Goal: Navigation & Orientation: Go to known website

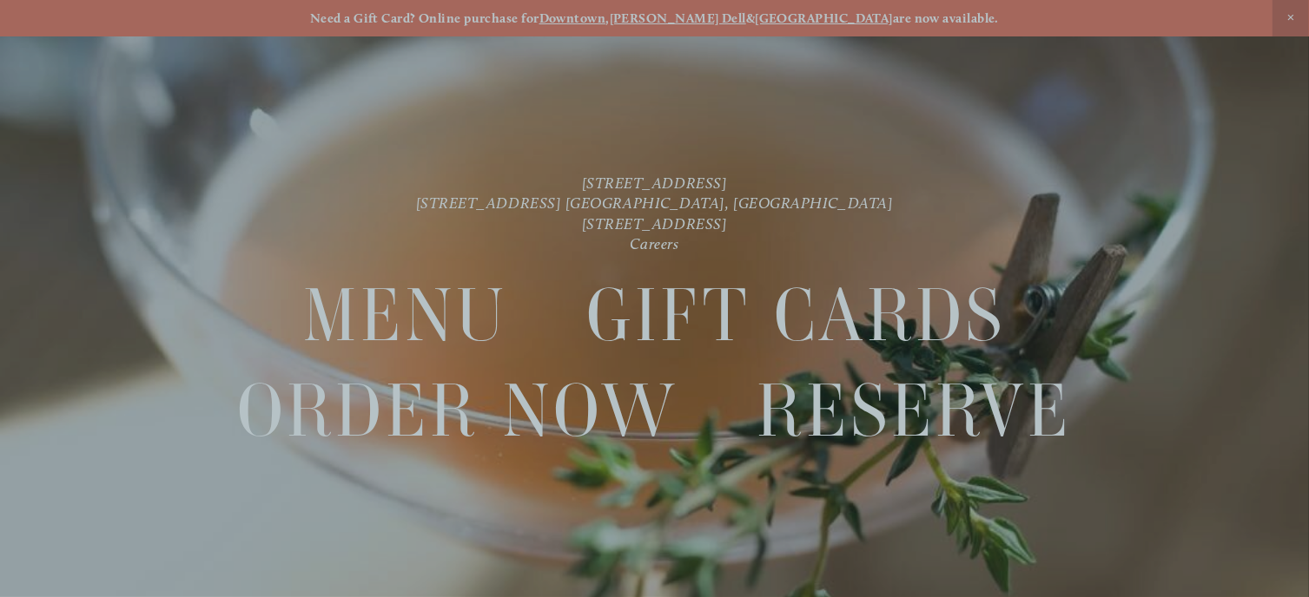
scroll to position [36, 0]
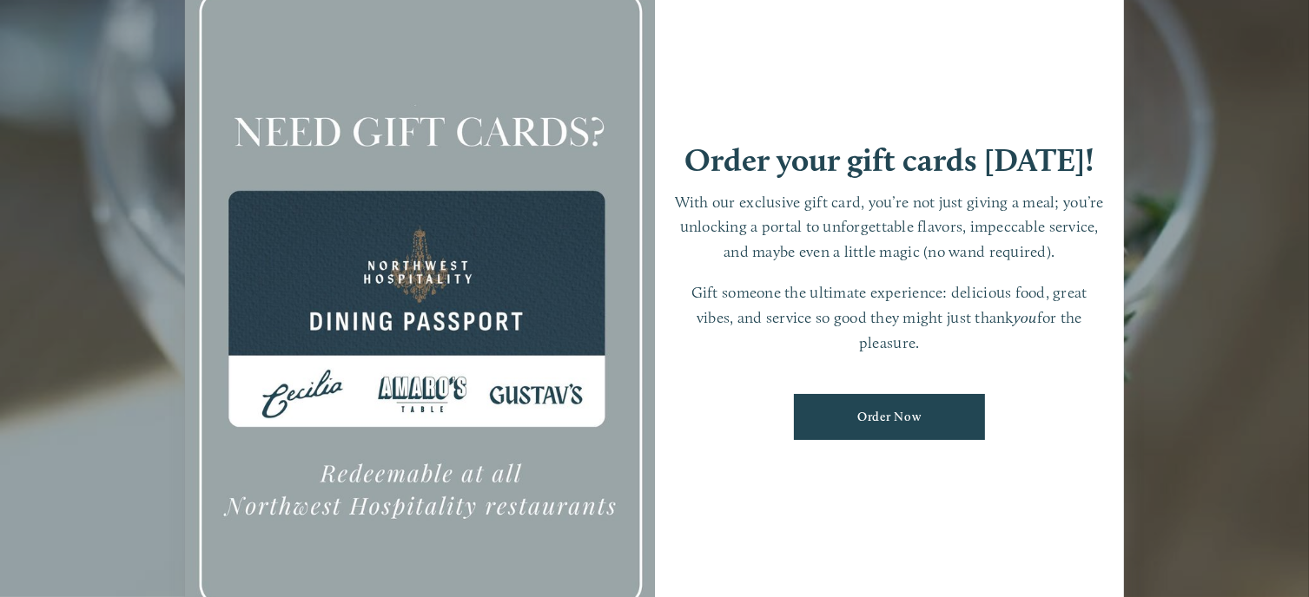
click at [85, 461] on div at bounding box center [654, 298] width 1309 height 597
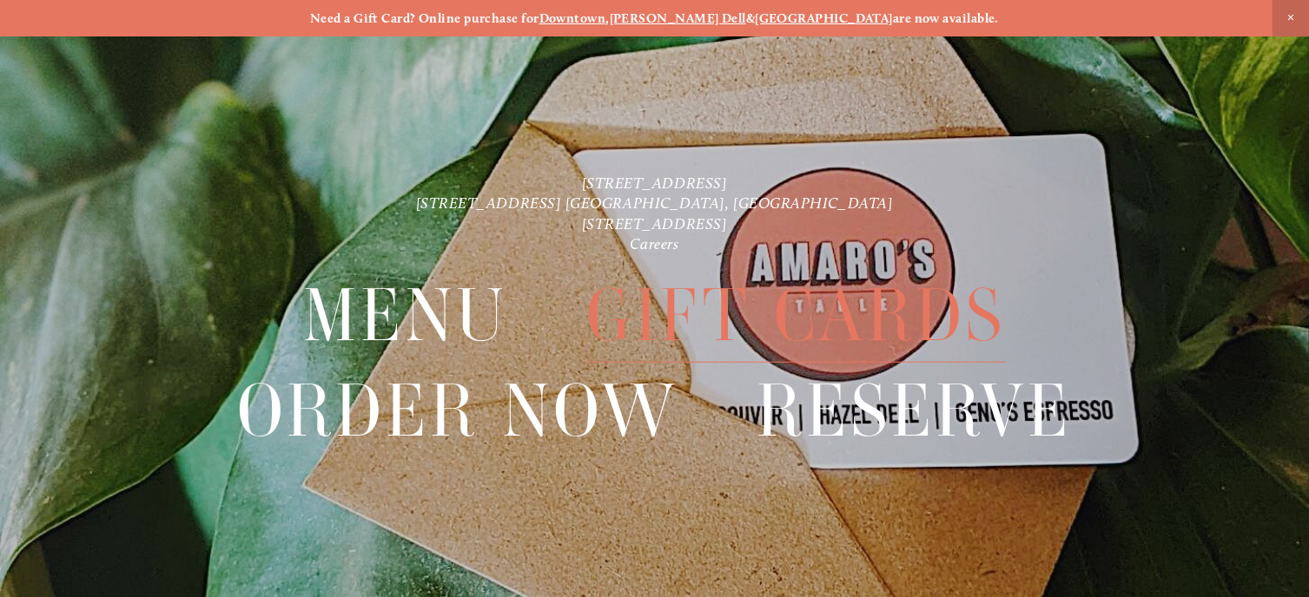
scroll to position [36, 0]
